Goal: Task Accomplishment & Management: Manage account settings

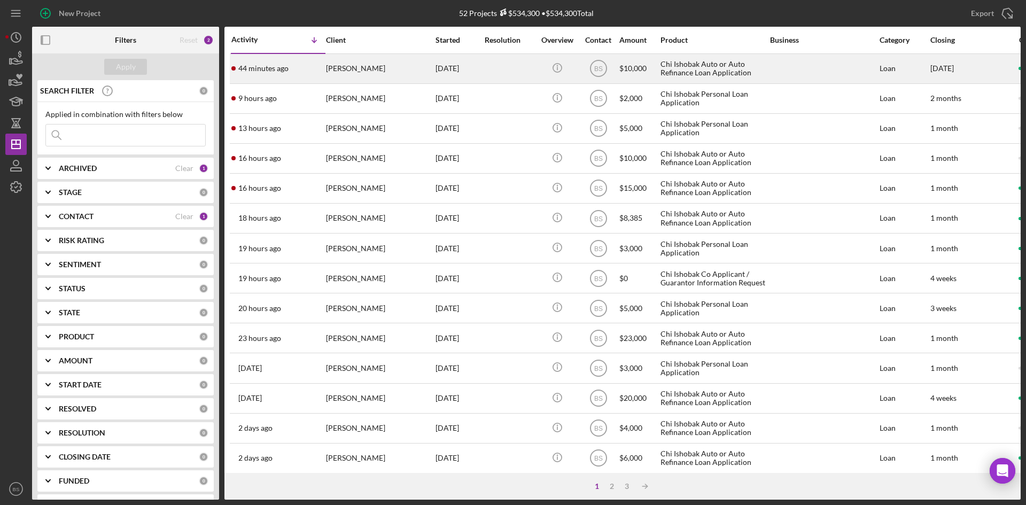
click at [355, 69] on div "[PERSON_NAME]" at bounding box center [379, 68] width 107 height 28
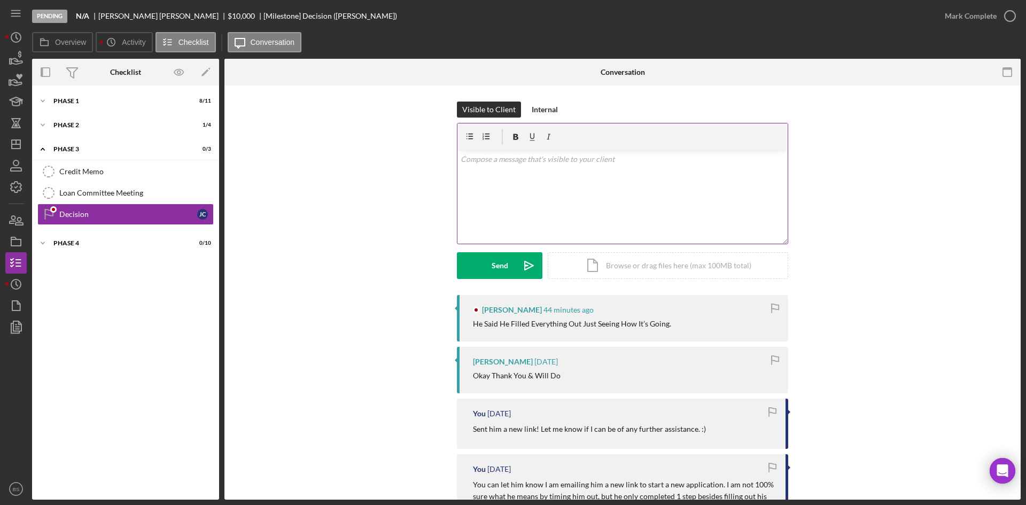
click at [577, 217] on div "v Color teal Color pink Remove color Add row above Add row below Add column bef…" at bounding box center [622, 196] width 330 height 93
click at [467, 157] on p "HI [PERSON_NAME]!" at bounding box center [623, 159] width 324 height 12
click at [505, 165] on p "HiJeffery!" at bounding box center [623, 159] width 324 height 12
click at [469, 156] on p "HiJeffery!" at bounding box center [623, 159] width 324 height 12
click at [465, 158] on p "HiJeffery!" at bounding box center [623, 159] width 324 height 12
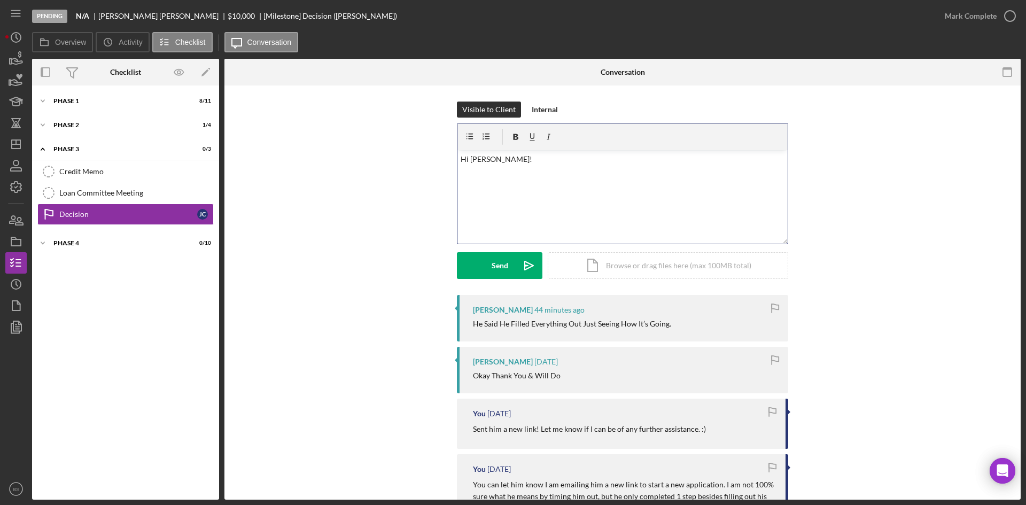
click at [504, 158] on p "Hi [PERSON_NAME]!" at bounding box center [623, 159] width 324 height 12
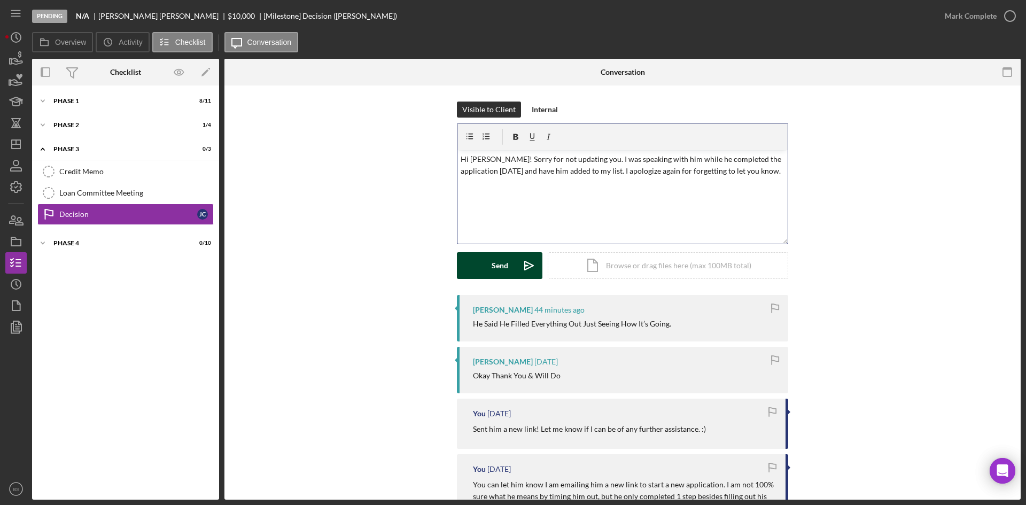
click at [488, 270] on button "Send Icon/icon-invite-send" at bounding box center [499, 265] width 85 height 27
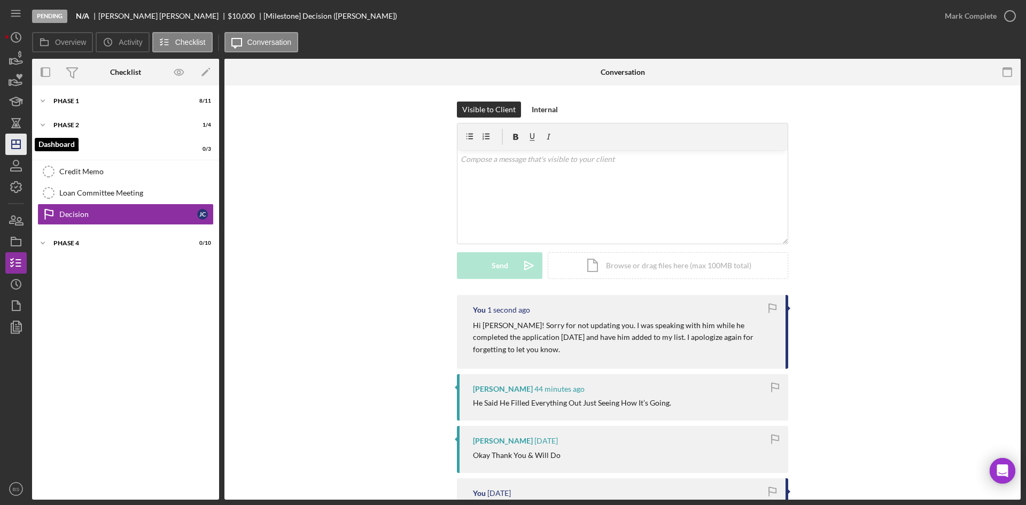
click at [21, 137] on icon "Icon/Dashboard" at bounding box center [16, 144] width 27 height 27
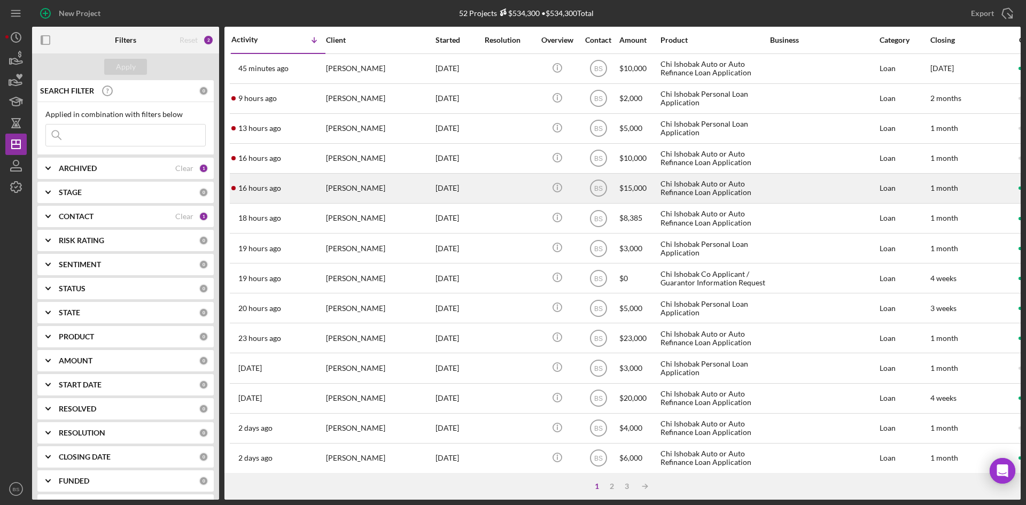
click at [319, 192] on div "16 hours ago [PERSON_NAME]" at bounding box center [277, 188] width 93 height 28
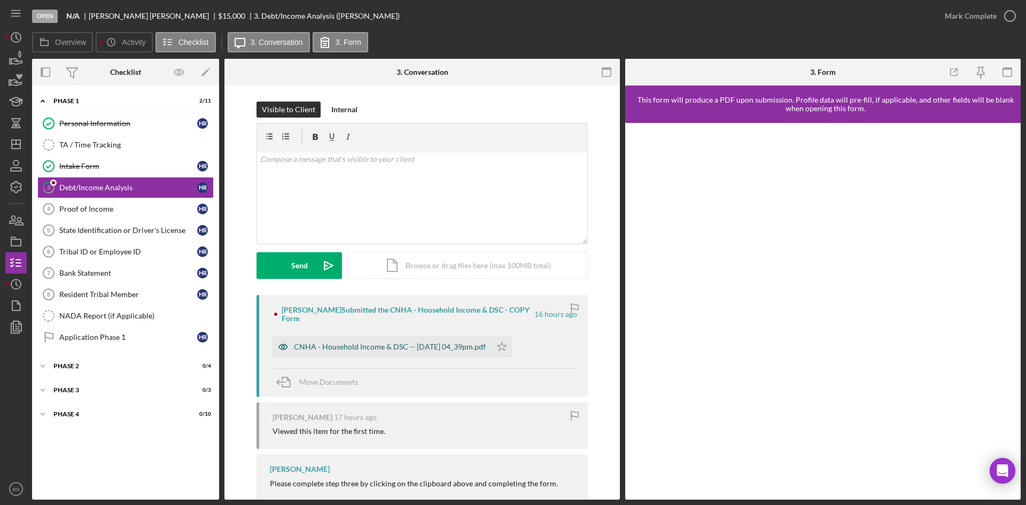
click at [332, 340] on div "CNHA - Household Income & DSC -- [DATE] 04_39pm.pdf" at bounding box center [381, 346] width 219 height 21
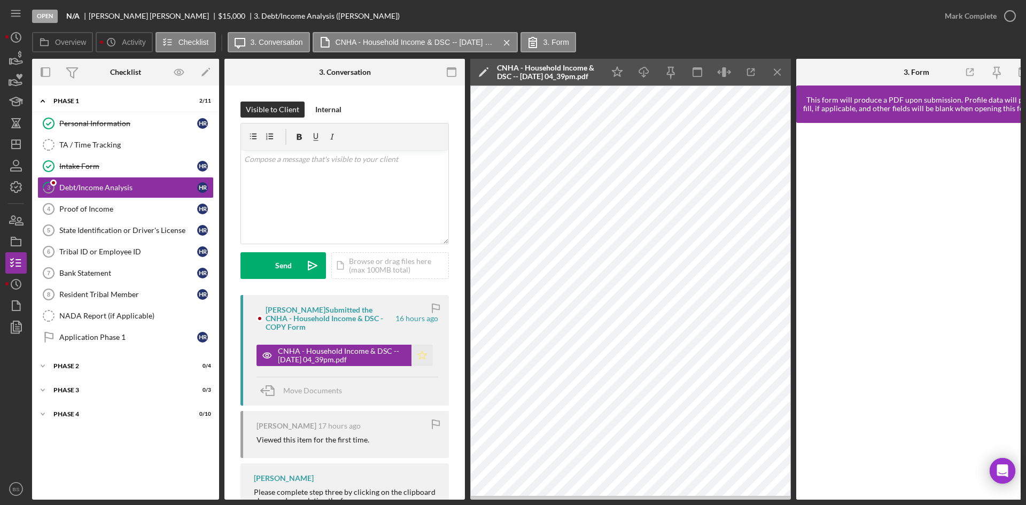
click at [425, 349] on icon "Icon/Star" at bounding box center [421, 355] width 21 height 21
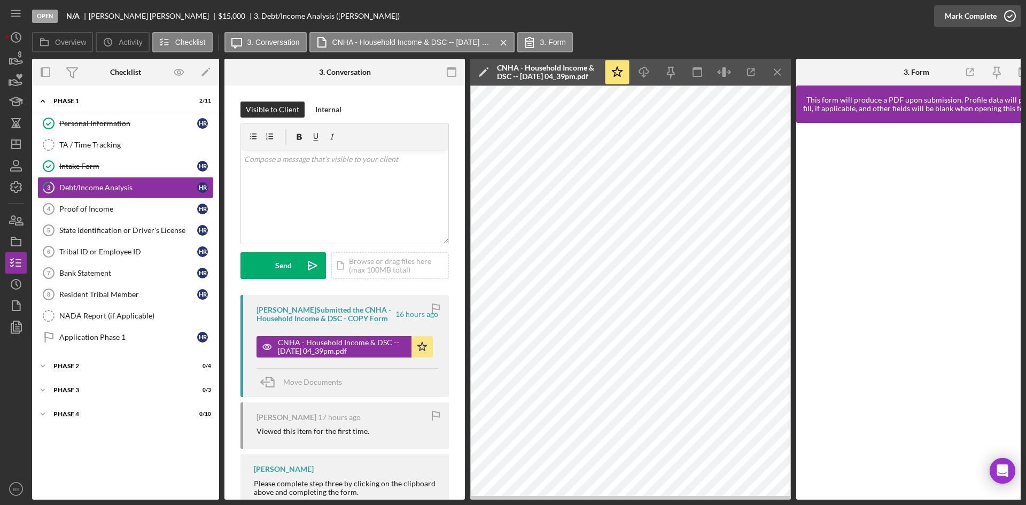
click at [1005, 9] on icon "button" at bounding box center [1009, 16] width 27 height 27
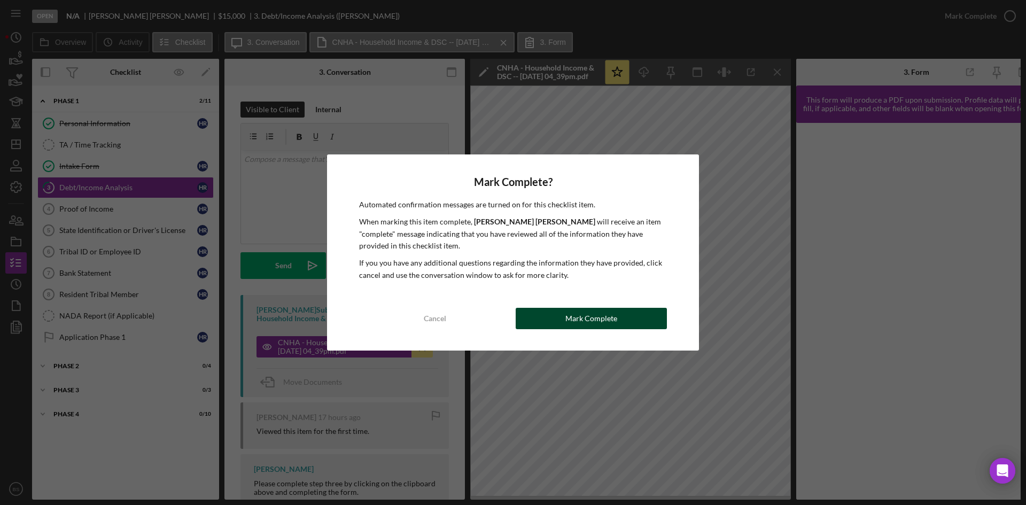
click at [605, 315] on div "Mark Complete" at bounding box center [591, 318] width 52 height 21
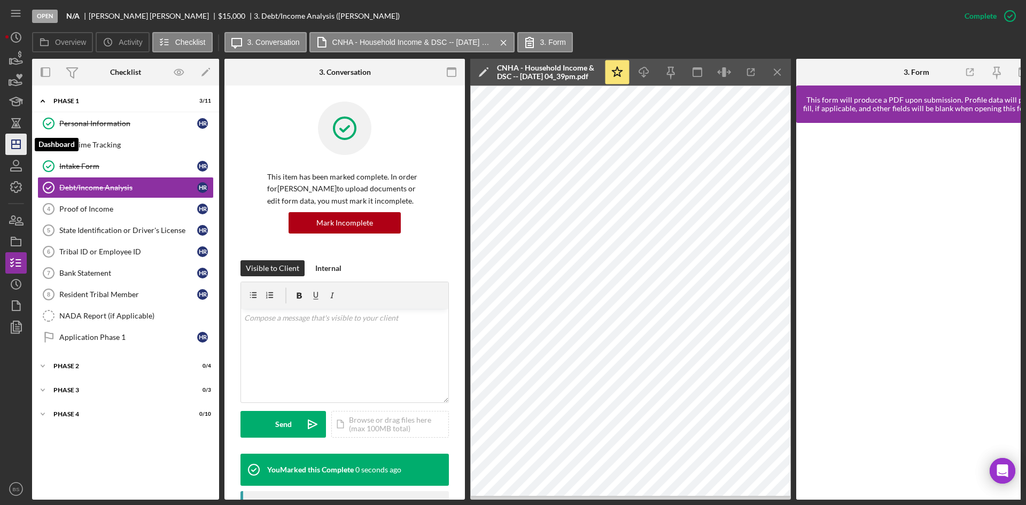
click at [6, 140] on icon "Icon/Dashboard" at bounding box center [16, 144] width 27 height 27
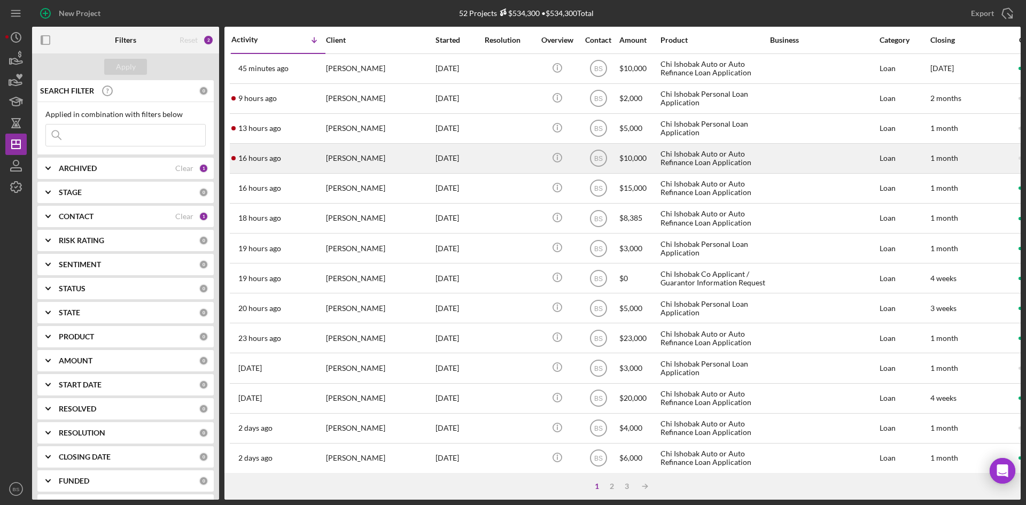
click at [357, 166] on div "[PERSON_NAME]" at bounding box center [379, 158] width 107 height 28
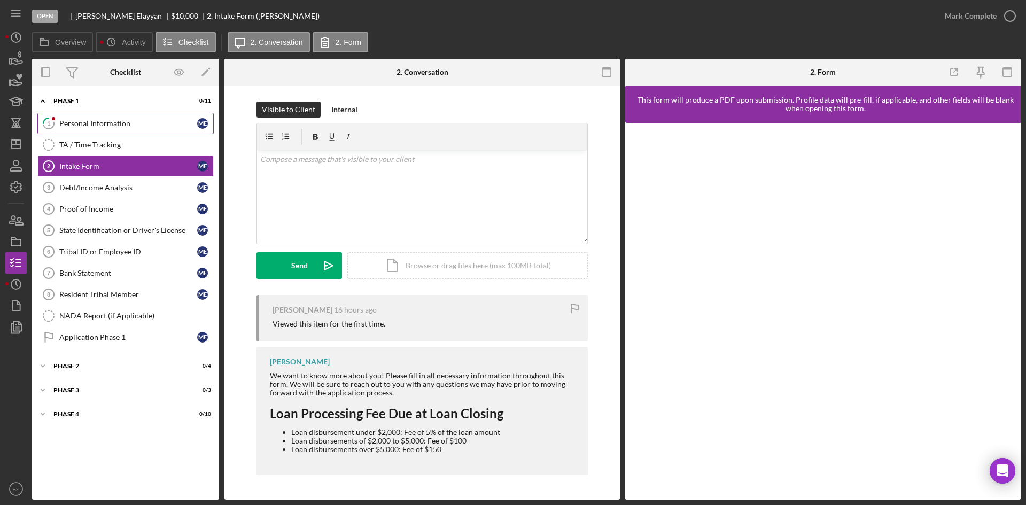
click at [127, 126] on div "Personal Information" at bounding box center [128, 123] width 138 height 9
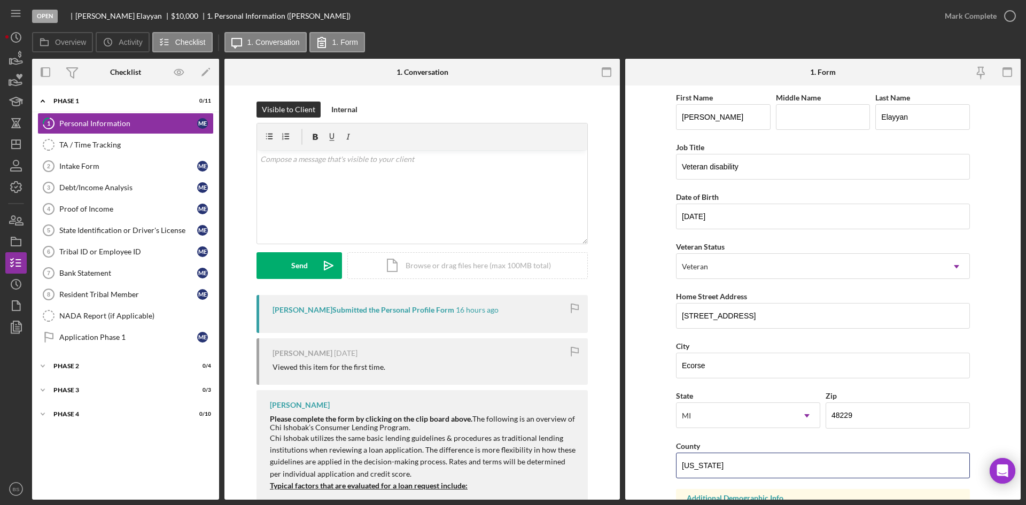
drag, startPoint x: 743, startPoint y: 473, endPoint x: 581, endPoint y: 463, distance: 161.6
click at [581, 463] on div "Overview Internal Workflow Stage Open Icon/Dropdown Arrow Archive (can unarchiv…" at bounding box center [526, 279] width 988 height 441
type input "E"
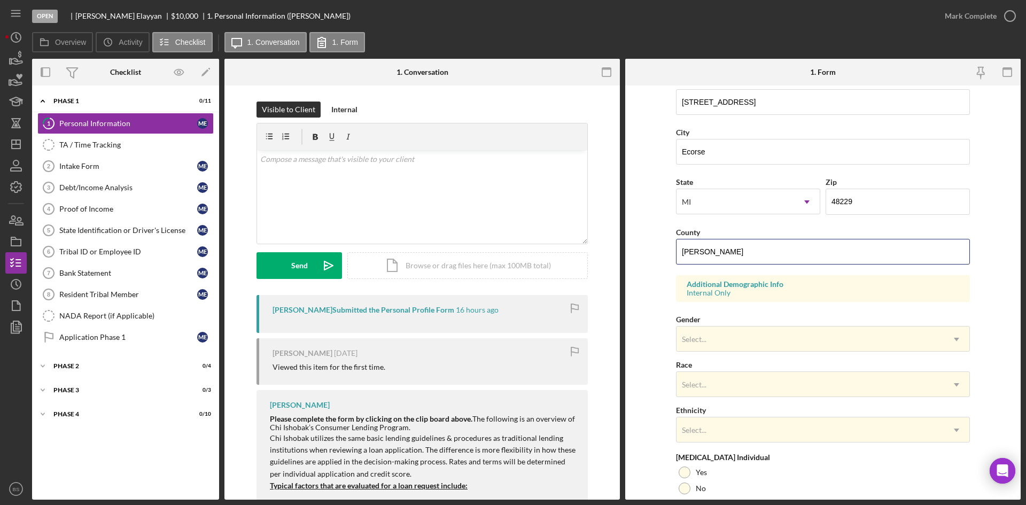
scroll to position [299, 0]
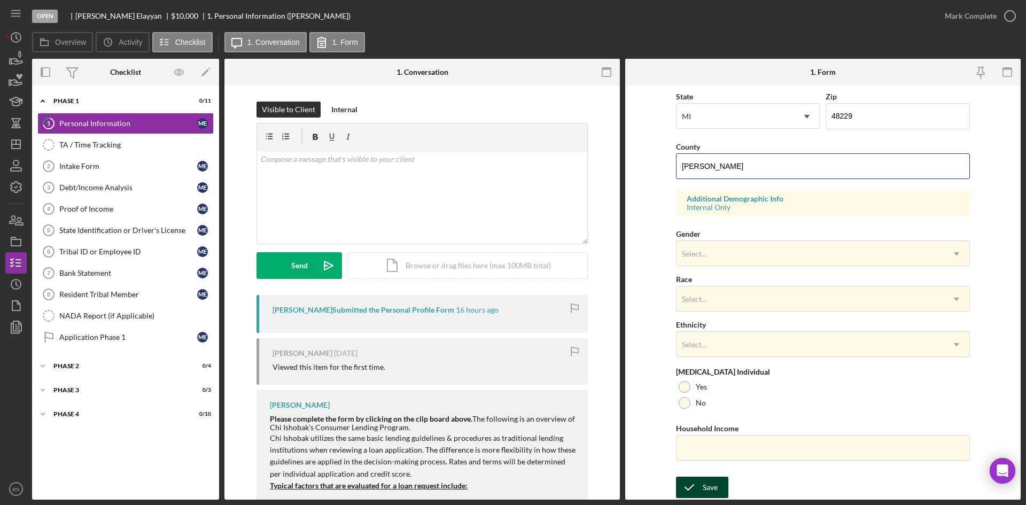
type input "[PERSON_NAME]"
click at [703, 481] on div "Save" at bounding box center [710, 487] width 15 height 21
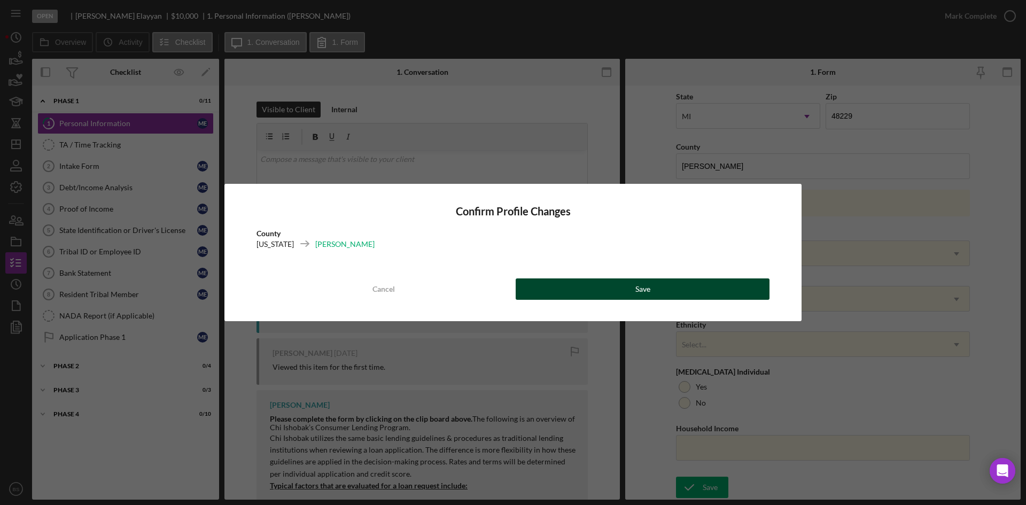
click at [749, 279] on button "Save" at bounding box center [643, 288] width 254 height 21
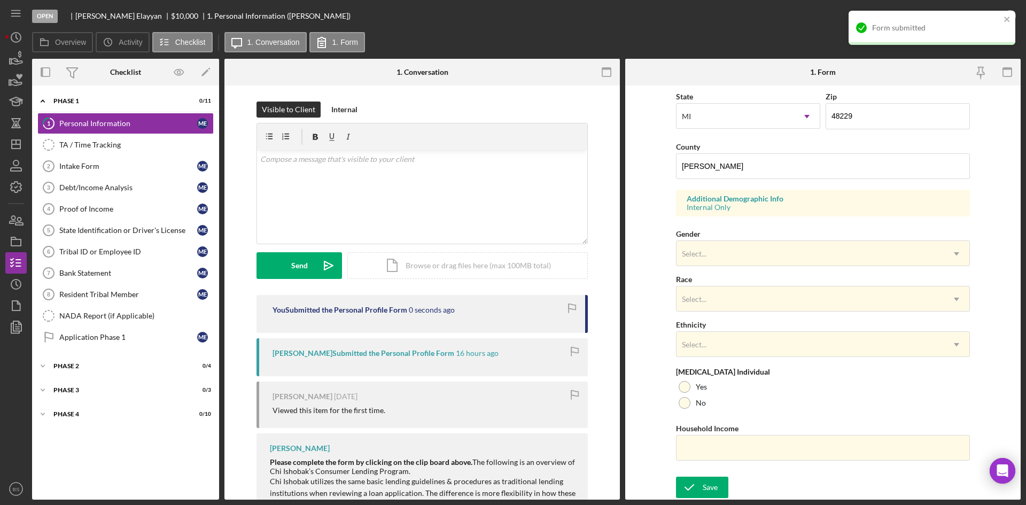
click at [975, 20] on div "Form submitted" at bounding box center [928, 27] width 151 height 17
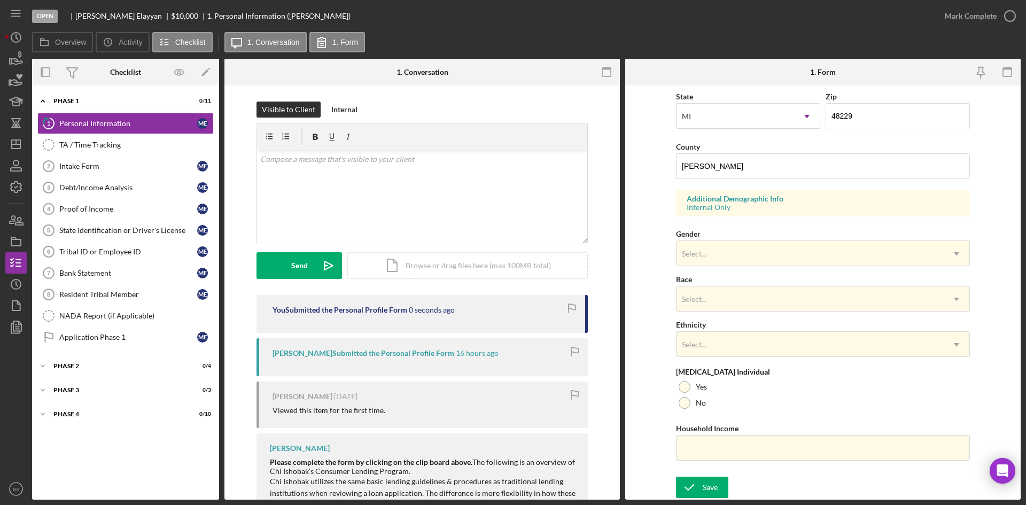
click at [975, 16] on div "Form submitted" at bounding box center [931, 32] width 171 height 47
click at [965, 17] on div "Open [PERSON_NAME] $10,000 $10,000 1. Personal Information ([PERSON_NAME]) [PER…" at bounding box center [513, 252] width 1026 height 505
click at [965, 17] on div "Mark Complete" at bounding box center [971, 15] width 52 height 21
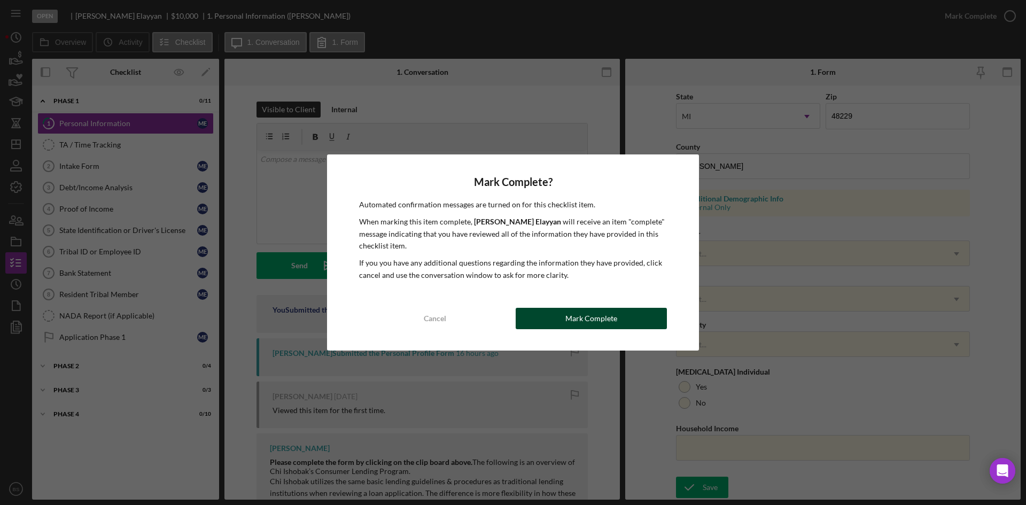
click at [644, 315] on button "Mark Complete" at bounding box center [591, 318] width 151 height 21
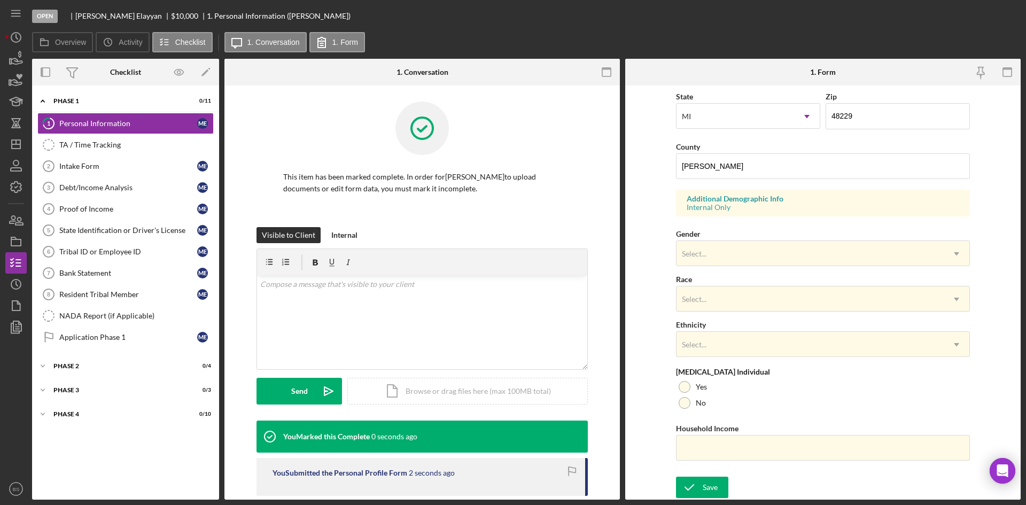
scroll to position [84, 0]
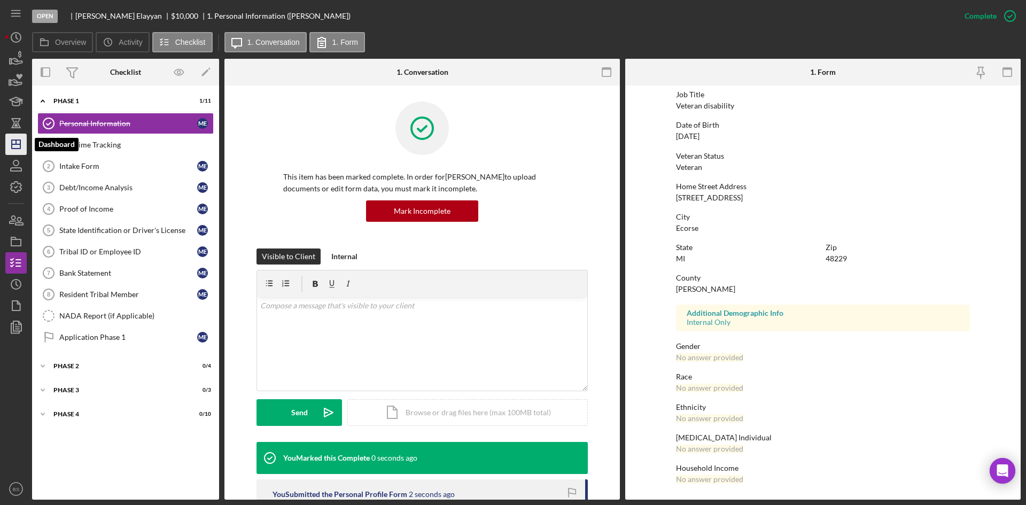
click at [17, 144] on line "button" at bounding box center [16, 144] width 9 height 0
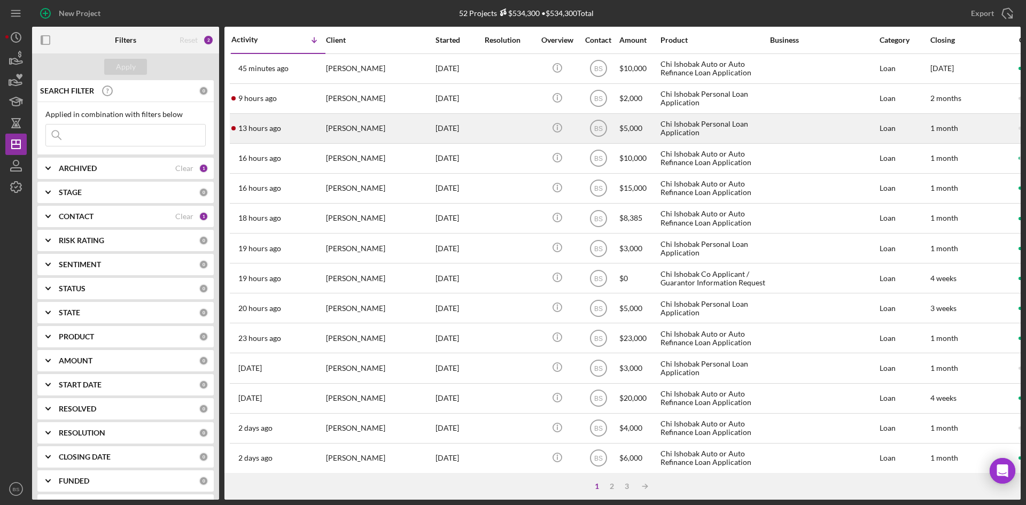
click at [371, 130] on div "[PERSON_NAME]" at bounding box center [379, 128] width 107 height 28
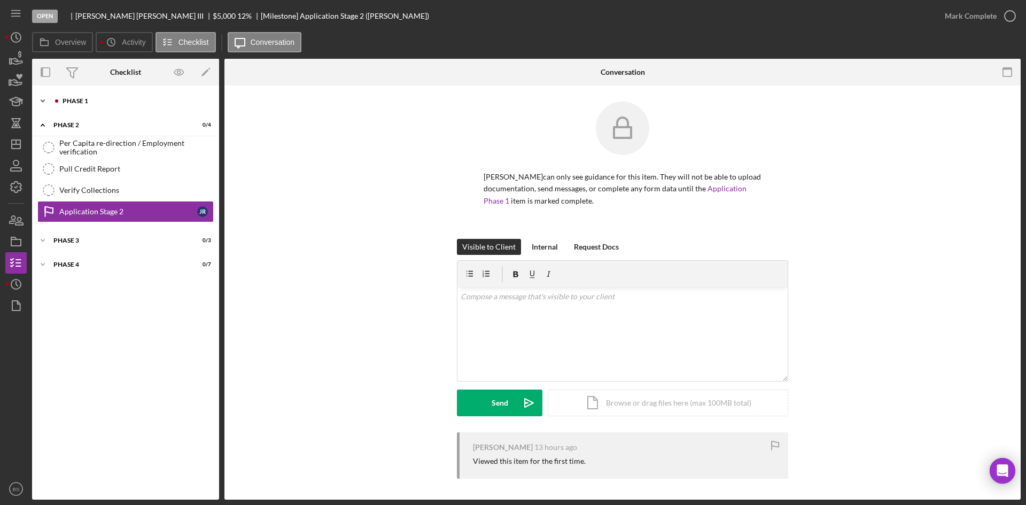
click at [82, 100] on div "Phase 1" at bounding box center [134, 101] width 143 height 6
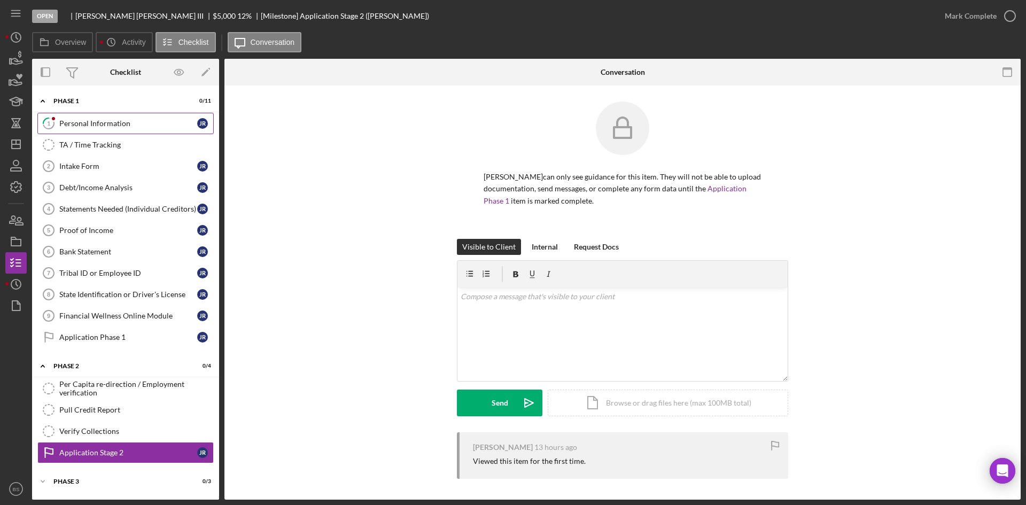
click at [89, 124] on div "Personal Information" at bounding box center [128, 123] width 138 height 9
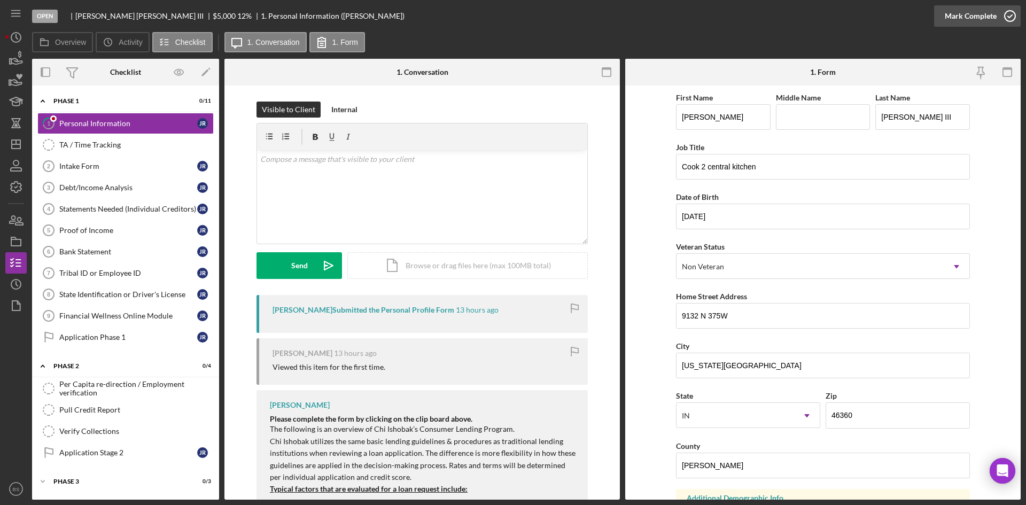
click at [957, 23] on div "Mark Complete" at bounding box center [971, 15] width 52 height 21
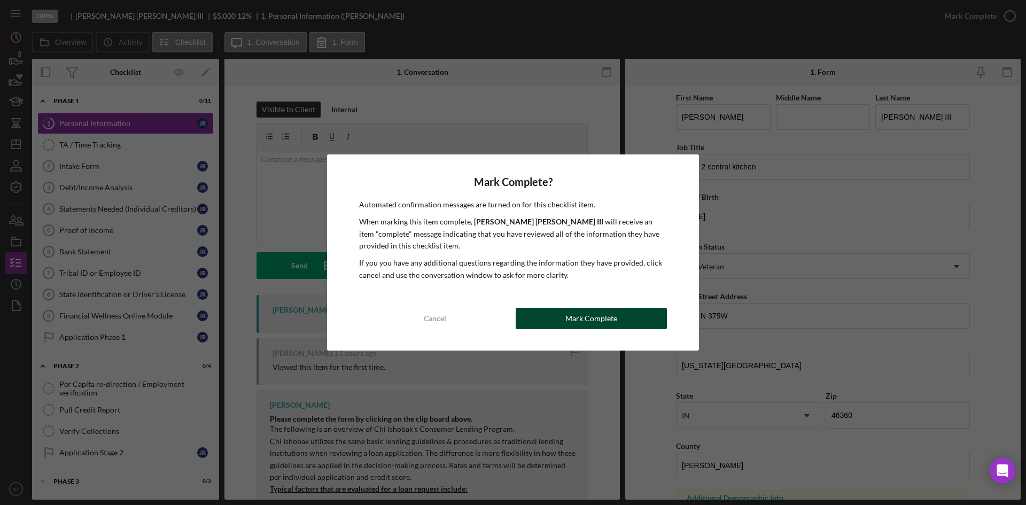
click at [637, 324] on button "Mark Complete" at bounding box center [591, 318] width 151 height 21
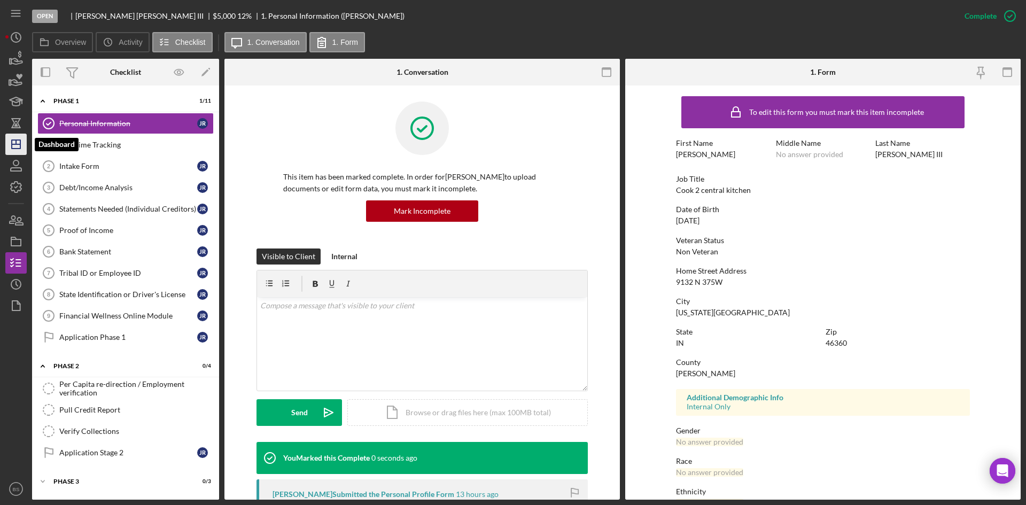
click at [18, 145] on icon "Icon/Dashboard" at bounding box center [16, 144] width 27 height 27
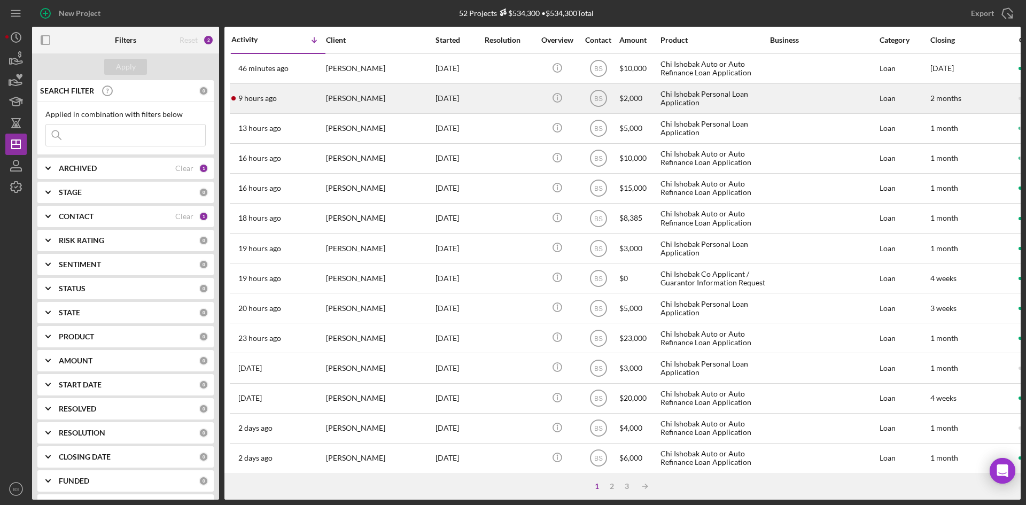
click at [401, 104] on div "[PERSON_NAME]" at bounding box center [379, 98] width 107 height 28
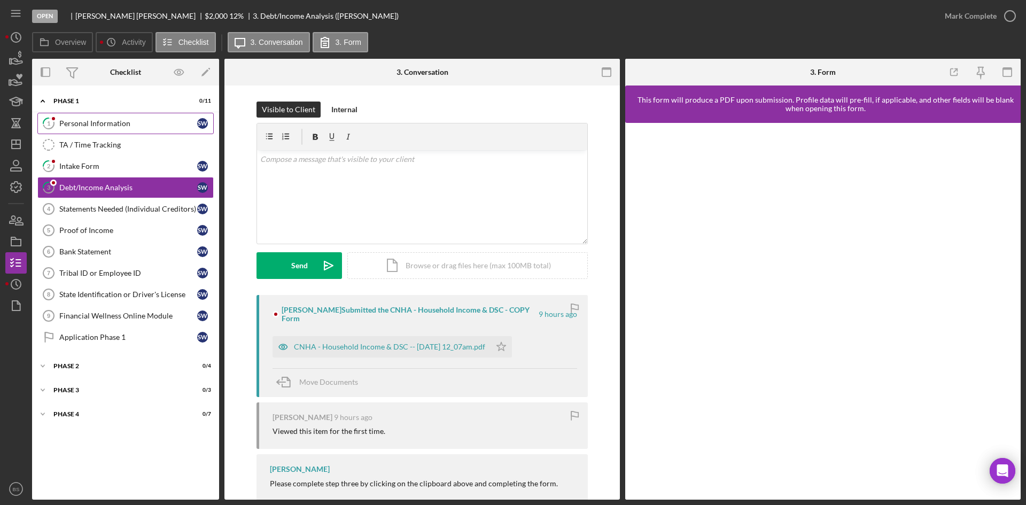
click at [144, 130] on link "1 Personal Information S W" at bounding box center [125, 123] width 176 height 21
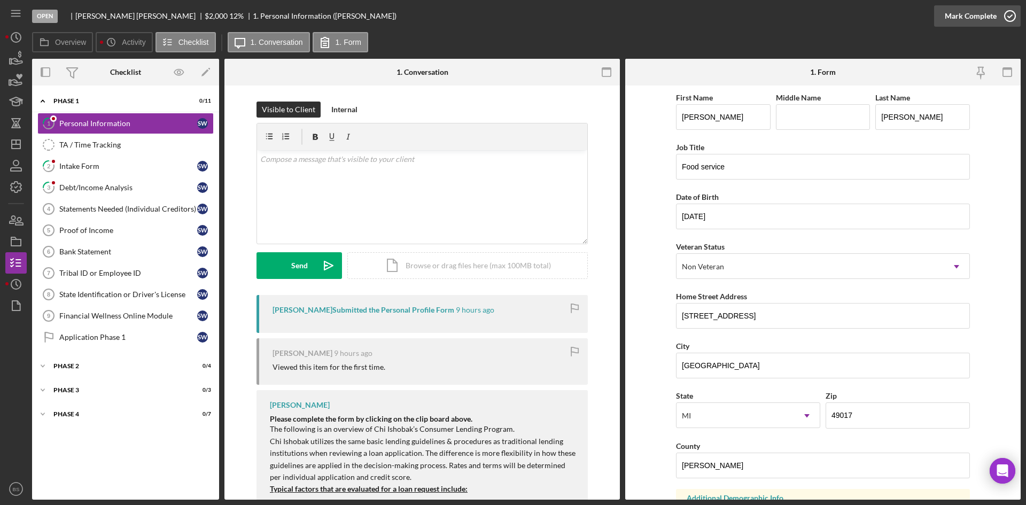
click at [979, 10] on div "Mark Complete" at bounding box center [971, 15] width 52 height 21
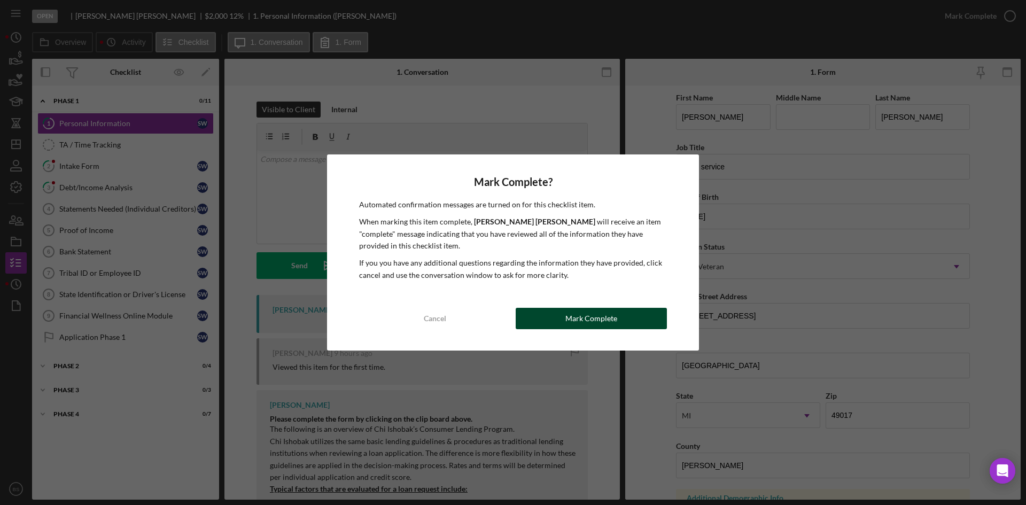
click at [612, 317] on div "Mark Complete" at bounding box center [591, 318] width 52 height 21
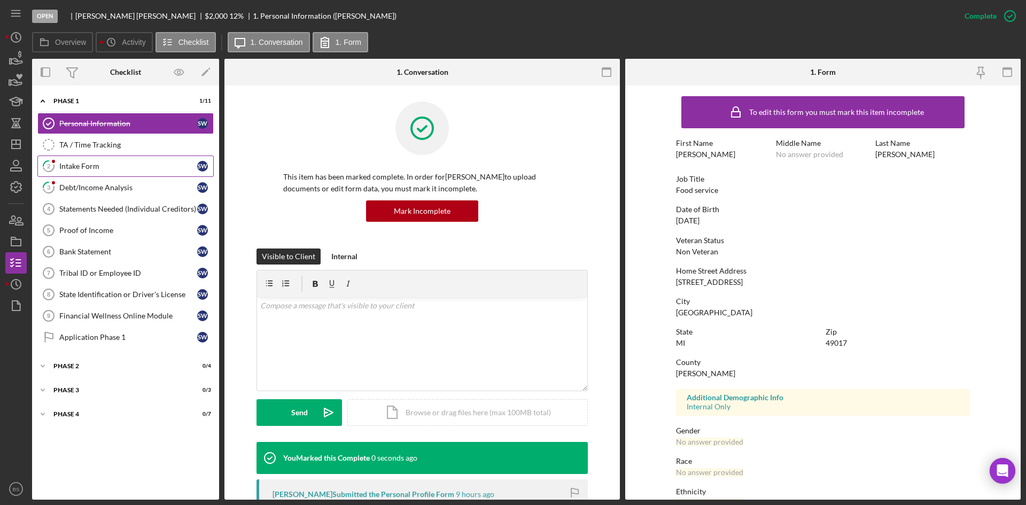
click at [150, 165] on div "Intake Form" at bounding box center [128, 166] width 138 height 9
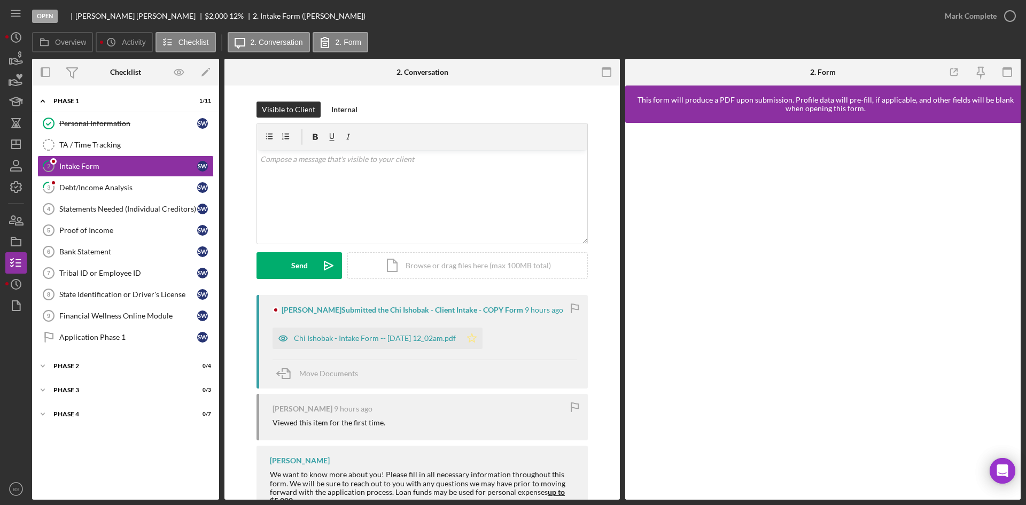
click at [429, 340] on div "Chi Ishobak - Intake Form -- [DATE] 12_02am.pdf" at bounding box center [375, 338] width 162 height 9
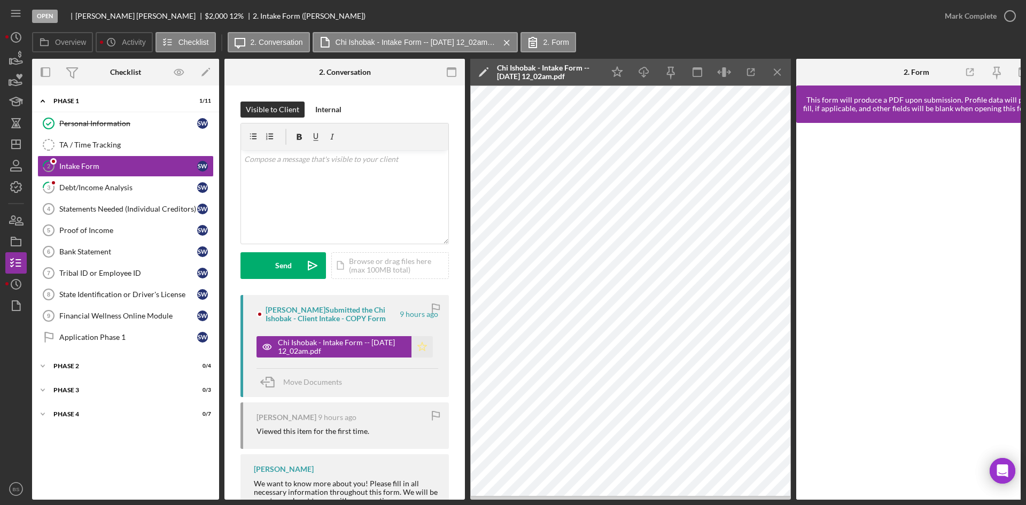
click at [422, 345] on polygon "button" at bounding box center [422, 346] width 9 height 9
click at [413, 223] on div "v Color teal Color pink Remove color Add row above Add row below Add column bef…" at bounding box center [344, 196] width 207 height 93
click at [965, 16] on div "Mark Complete" at bounding box center [971, 15] width 52 height 21
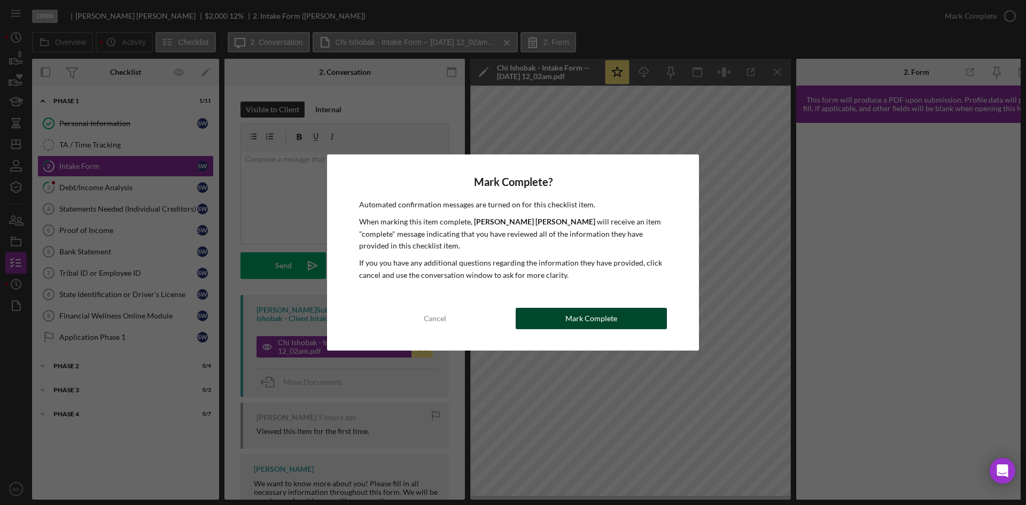
click at [543, 316] on button "Mark Complete" at bounding box center [591, 318] width 151 height 21
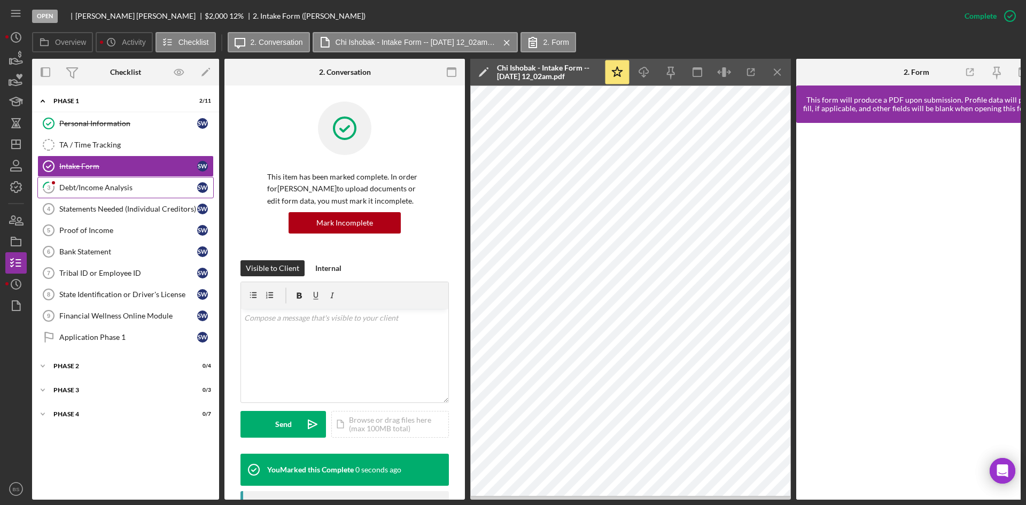
click at [147, 193] on link "3 Debt/Income Analysis S W" at bounding box center [125, 187] width 176 height 21
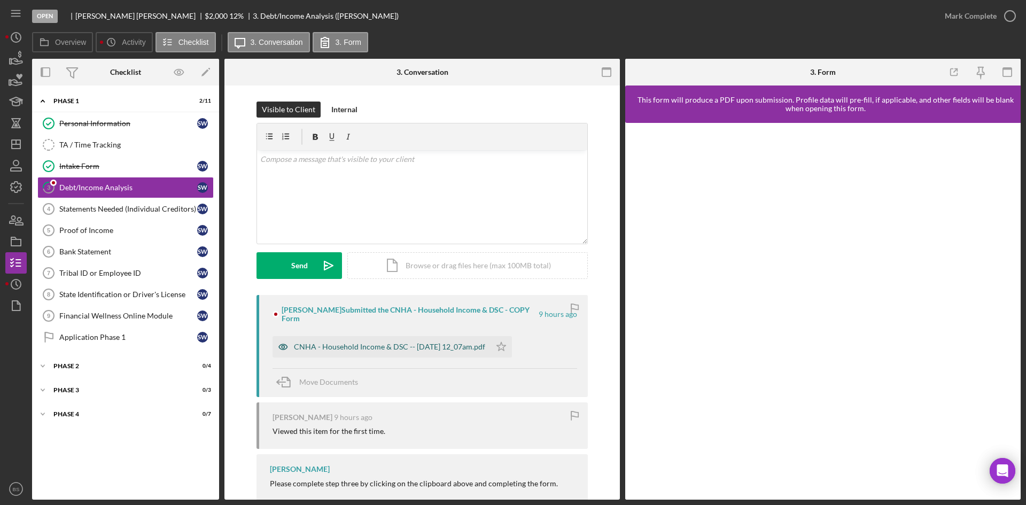
click at [379, 342] on div "CNHA - Household Income & DSC -- [DATE] 12_07am.pdf" at bounding box center [389, 346] width 191 height 9
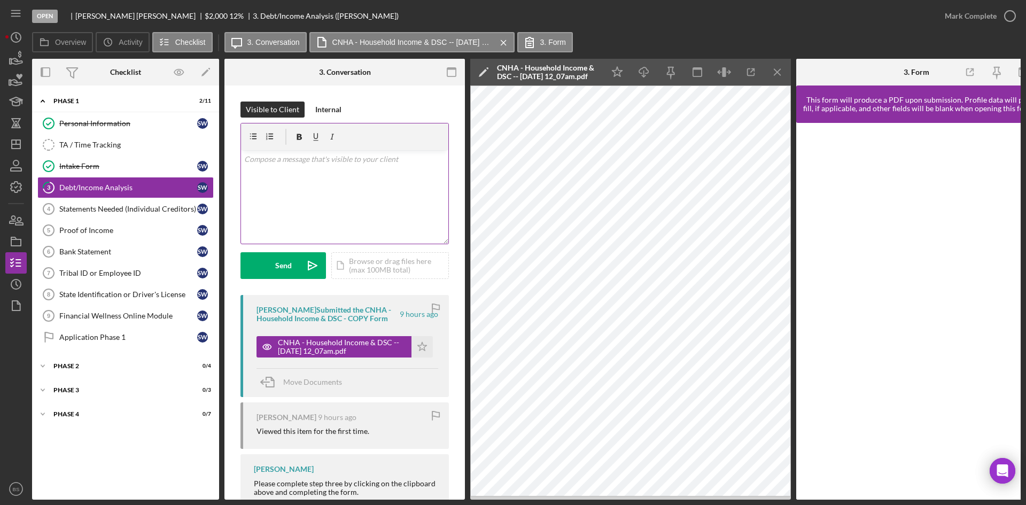
click at [365, 194] on div "v Color teal Color pink Remove color Add row above Add row below Add column bef…" at bounding box center [344, 196] width 207 height 93
click at [306, 269] on icon "Icon/icon-invite-send" at bounding box center [312, 265] width 27 height 27
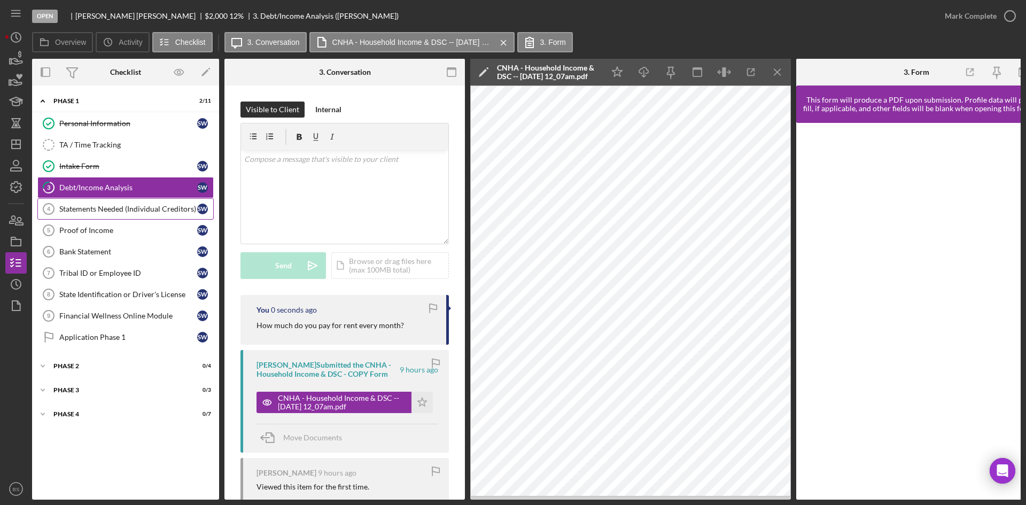
drag, startPoint x: 142, startPoint y: 212, endPoint x: 155, endPoint y: 211, distance: 12.9
click at [142, 211] on div "Statements Needed (Individual Creditors)" at bounding box center [128, 209] width 138 height 9
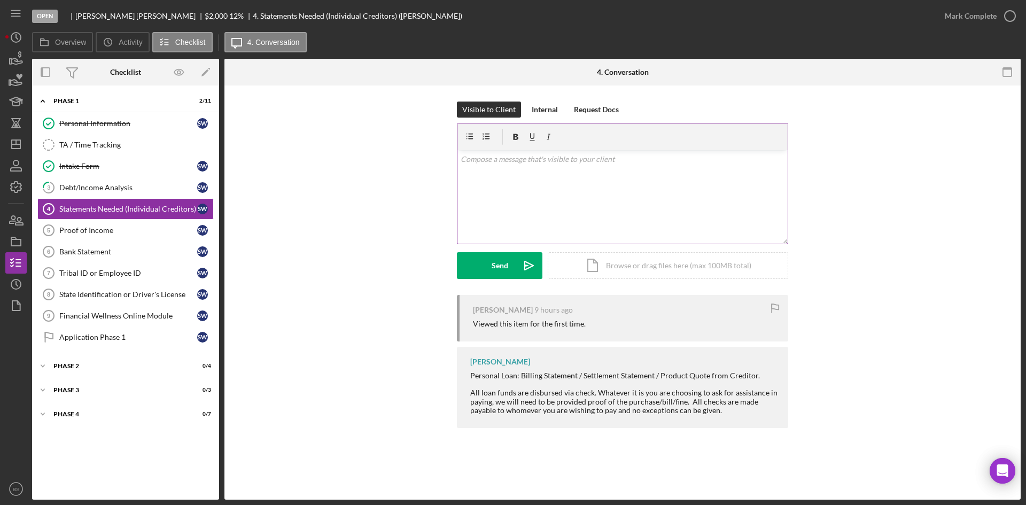
click at [506, 196] on div "v Color teal Color pink Remove color Add row above Add row below Add column bef…" at bounding box center [622, 196] width 330 height 93
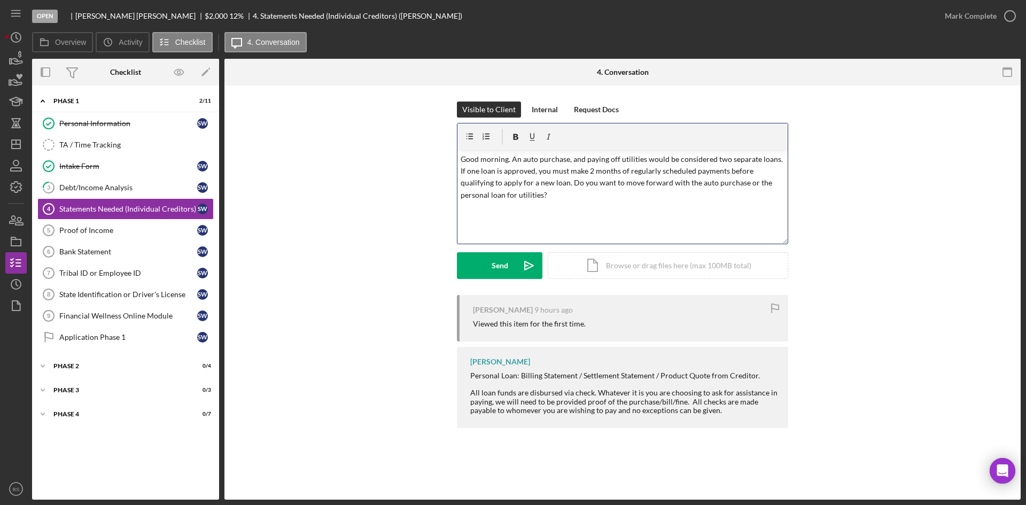
click at [564, 162] on p "Good morning. An auto purchase, and paying off utilities would be considered tw…" at bounding box center [623, 177] width 324 height 48
click at [526, 260] on icon "Icon/icon-invite-send" at bounding box center [529, 265] width 27 height 27
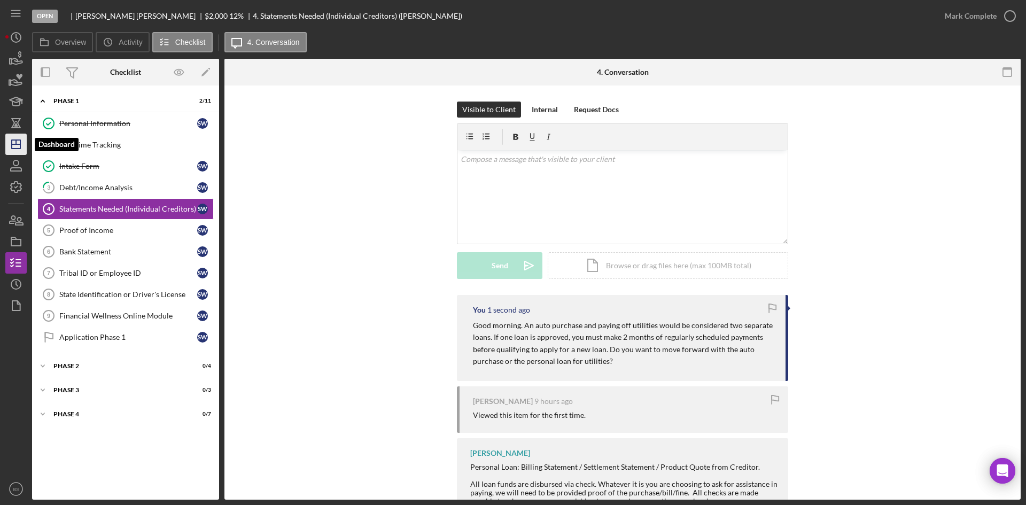
click at [23, 149] on icon "Icon/Dashboard" at bounding box center [16, 144] width 27 height 27
